Goal: Transaction & Acquisition: Purchase product/service

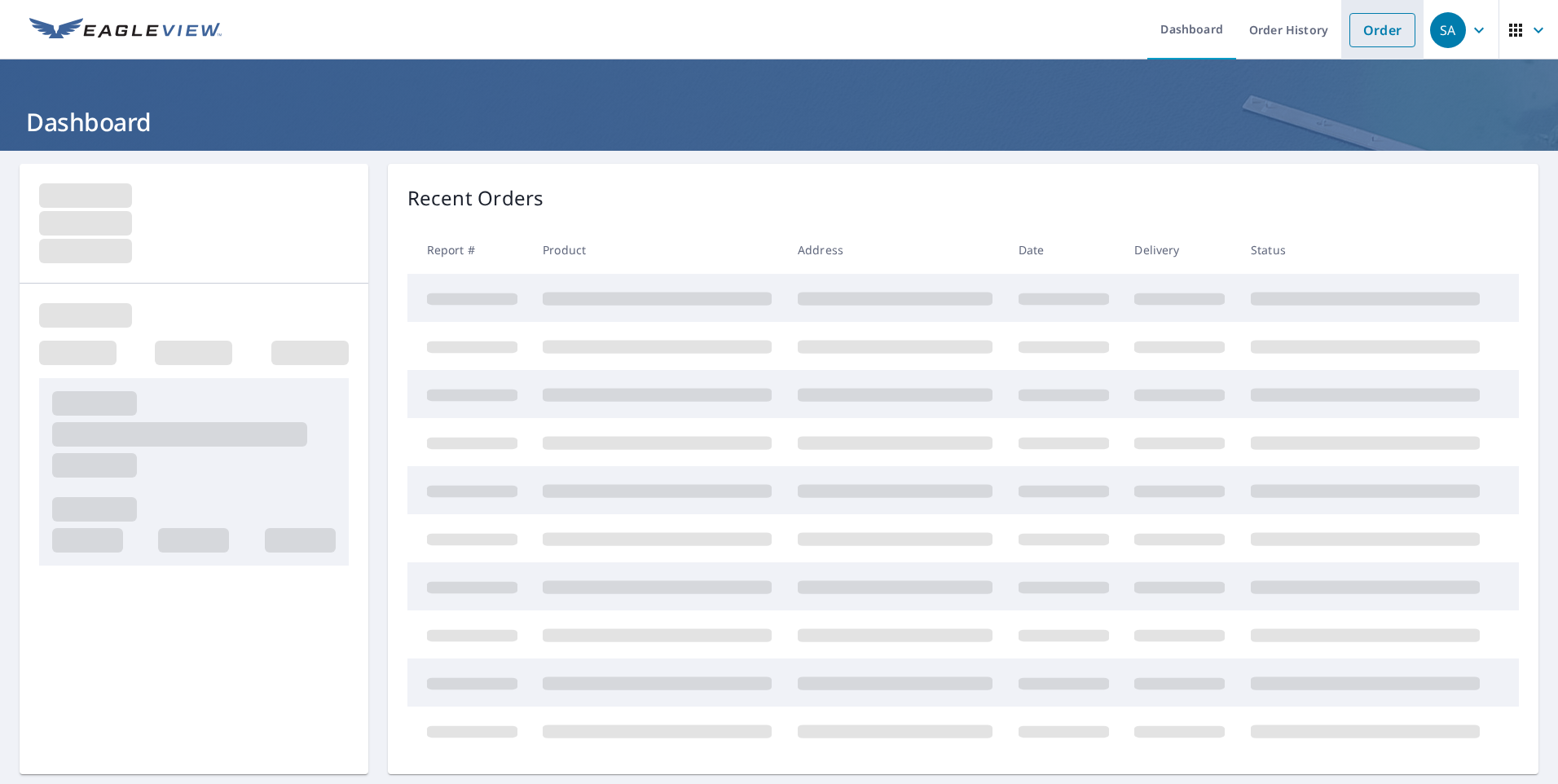
click at [1353, 39] on link "Order" at bounding box center [1382, 30] width 66 height 34
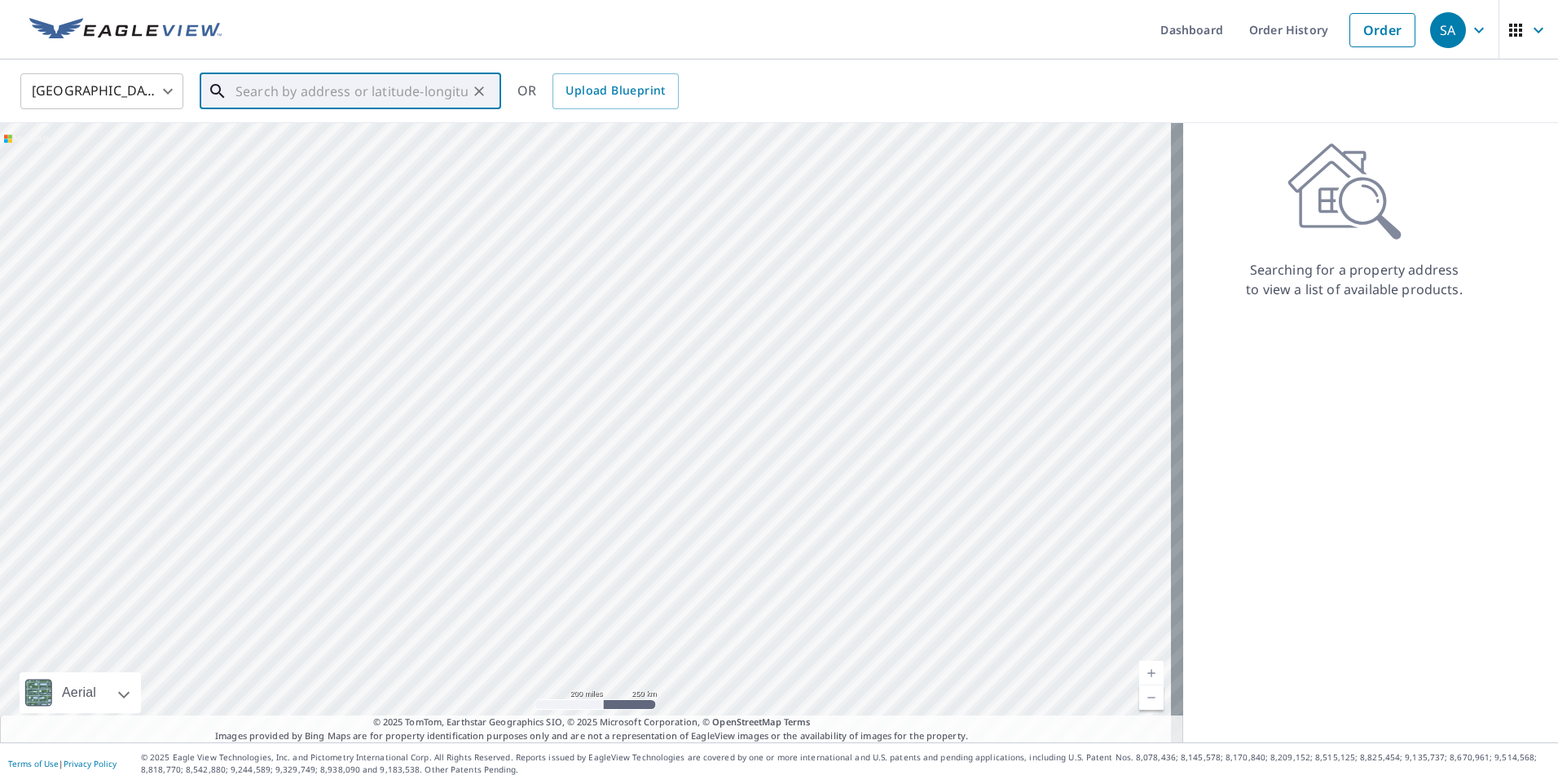
click at [439, 86] on input "text" at bounding box center [352, 91] width 232 height 46
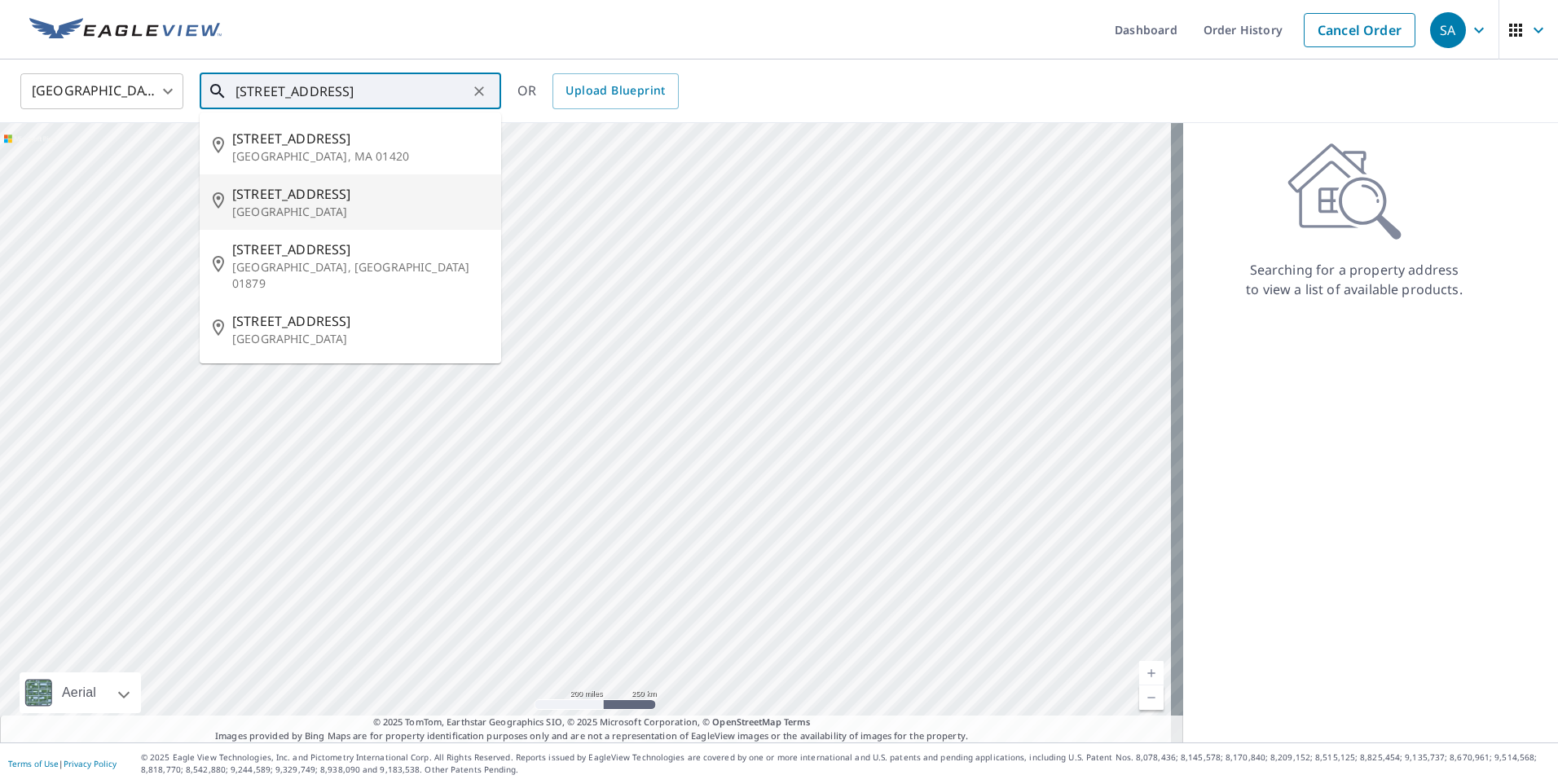
click at [346, 211] on p "[GEOGRAPHIC_DATA]" at bounding box center [360, 211] width 256 height 16
type input "[STREET_ADDRESS][PERSON_NAME]"
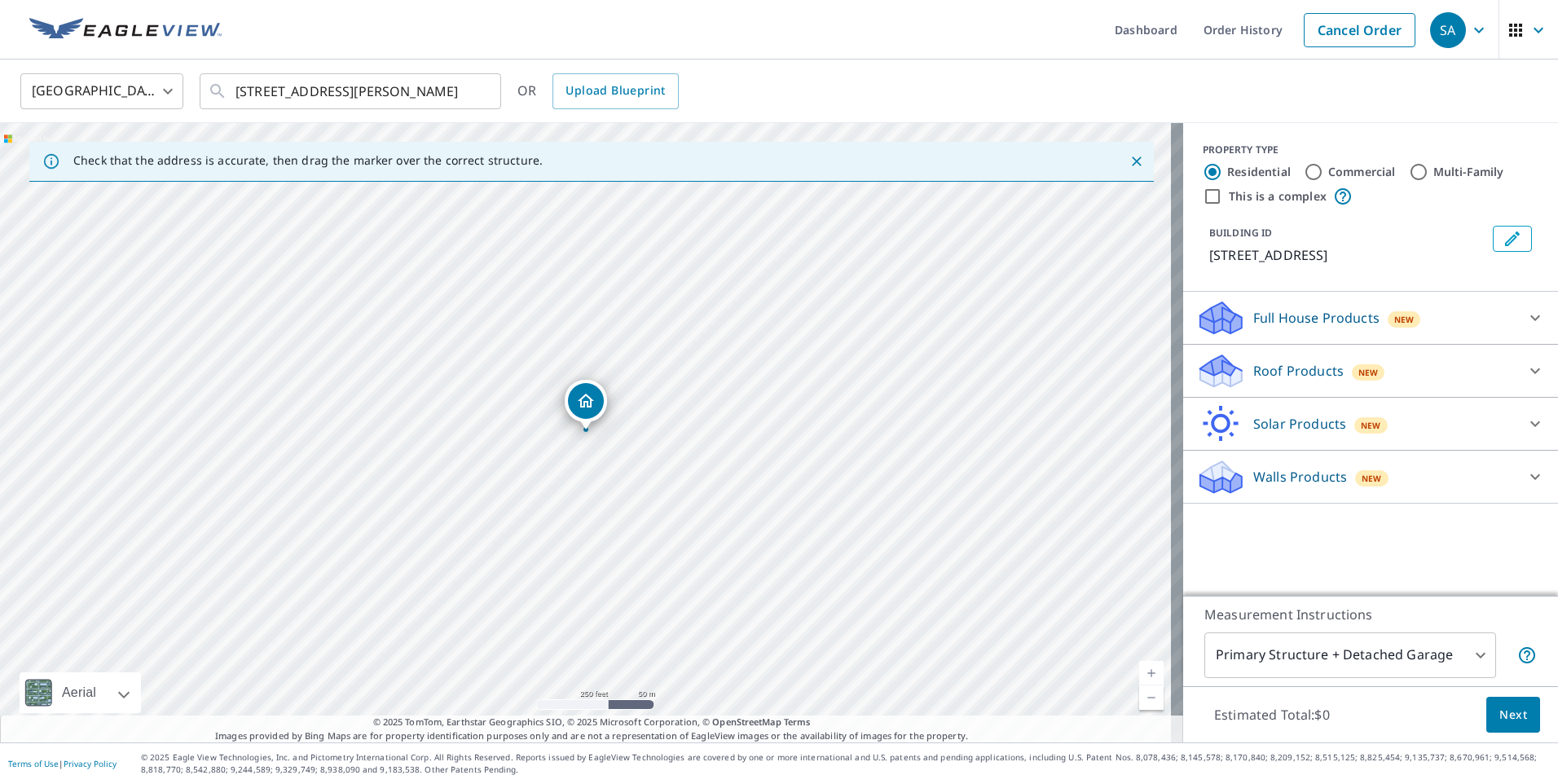
click at [1518, 358] on div at bounding box center [1535, 370] width 39 height 39
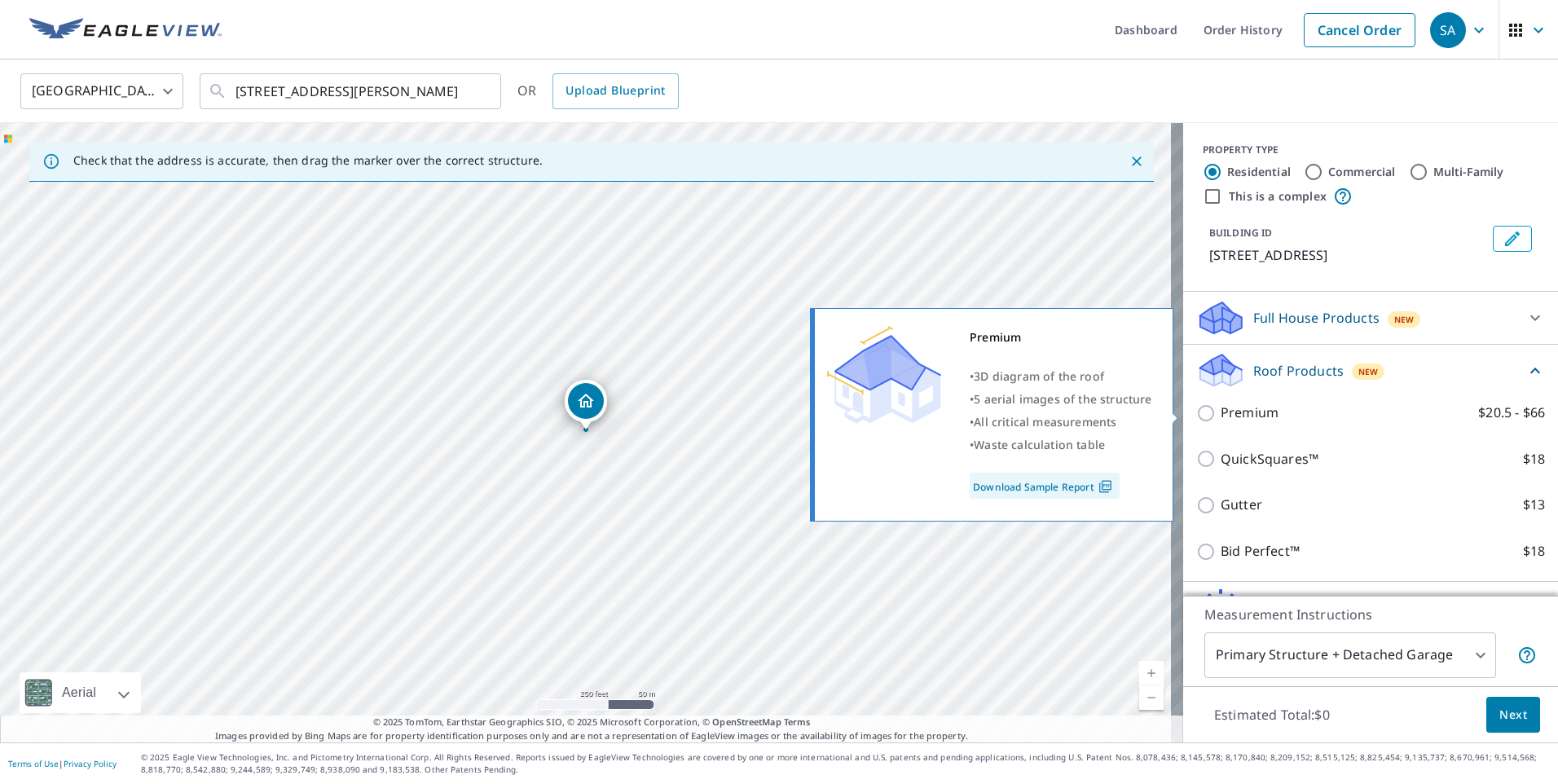
click at [1196, 413] on input "Premium $20.5 - $66" at bounding box center [1208, 413] width 24 height 20
checkbox input "true"
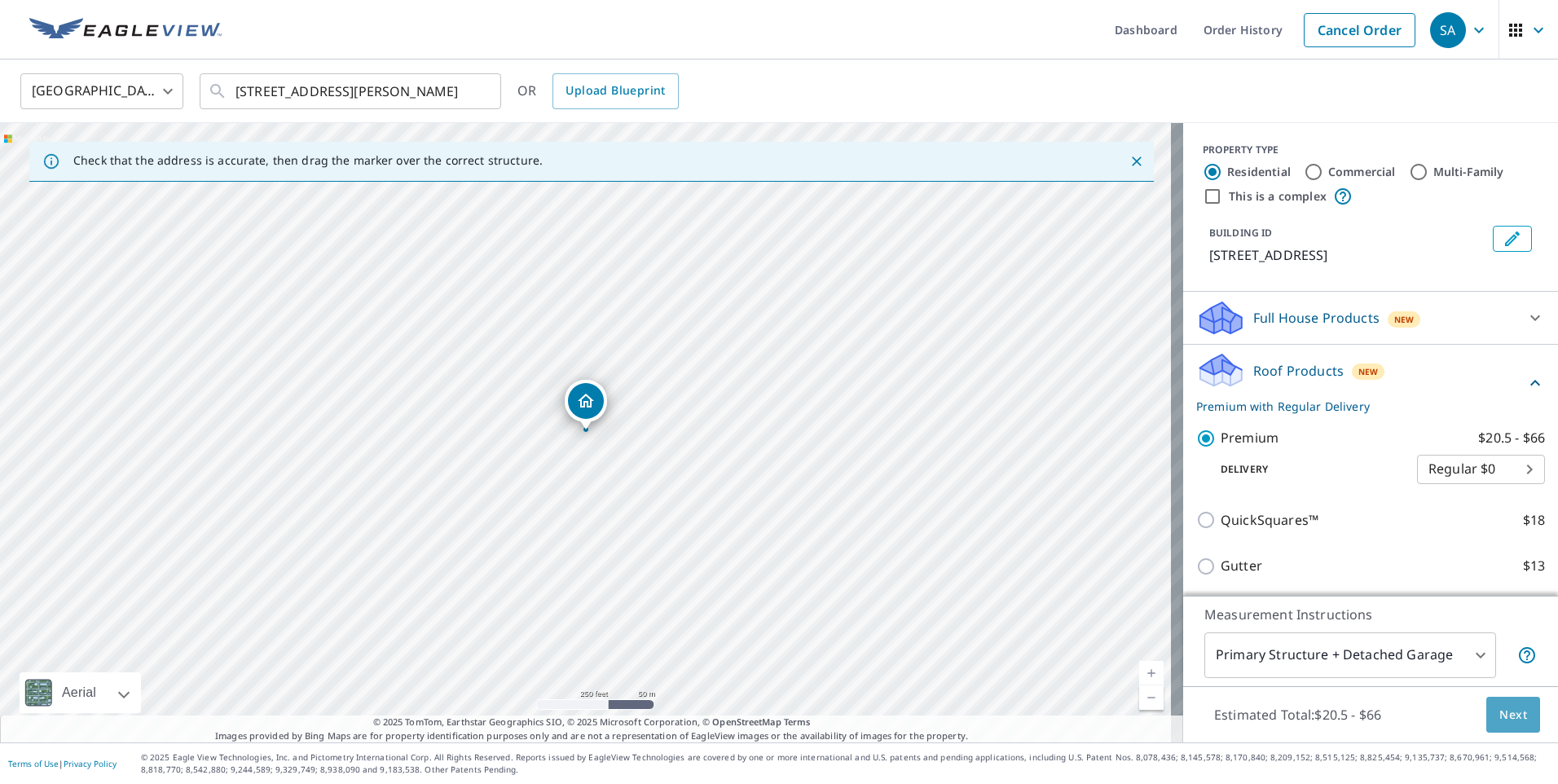
click at [1506, 711] on span "Next" at bounding box center [1513, 715] width 28 height 21
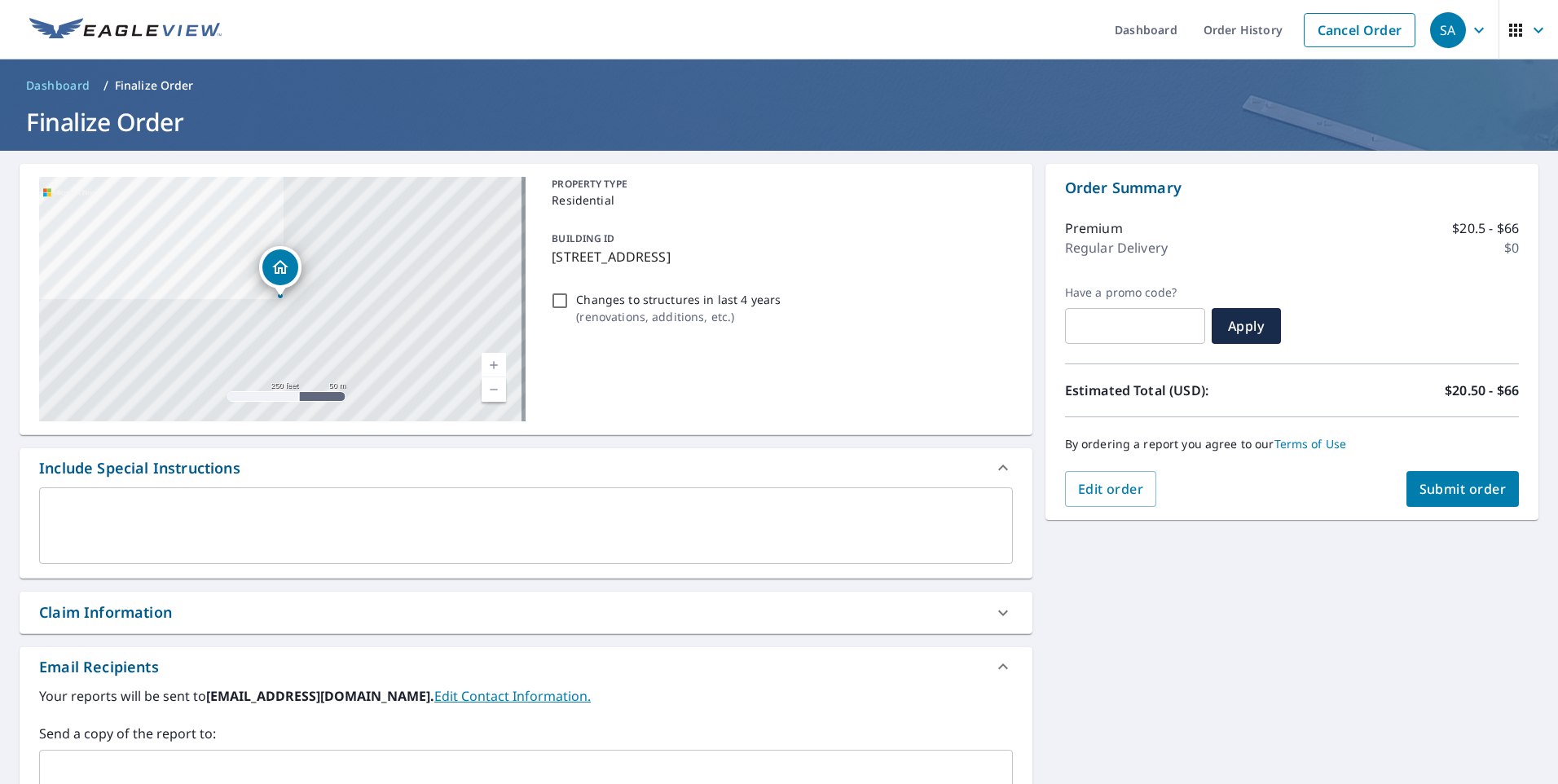
click at [1446, 489] on span "Submit order" at bounding box center [1463, 488] width 87 height 18
checkbox input "true"
